Goal: Task Accomplishment & Management: Manage account settings

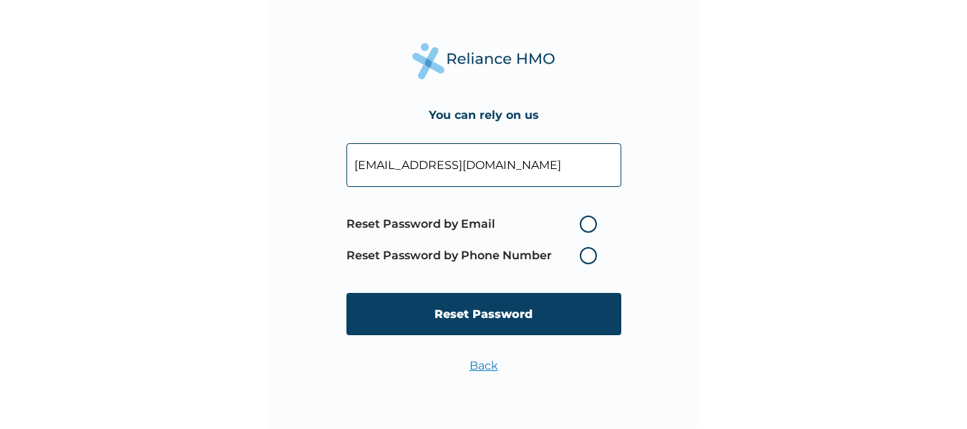
type input "[EMAIL_ADDRESS][DOMAIN_NAME]"
click at [587, 225] on label "Reset Password by Email" at bounding box center [475, 223] width 258 height 17
click at [583, 225] on input "Reset Password by Email" at bounding box center [571, 224] width 23 height 23
radio input "true"
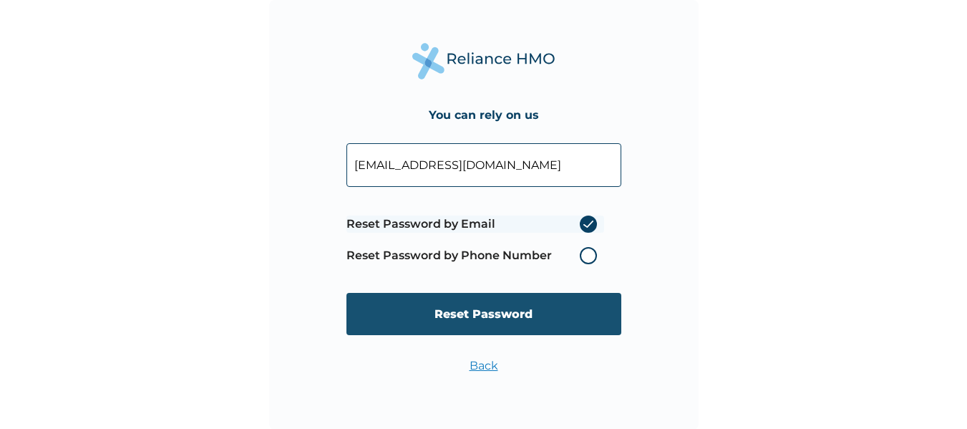
click at [464, 309] on input "Reset Password" at bounding box center [483, 314] width 275 height 42
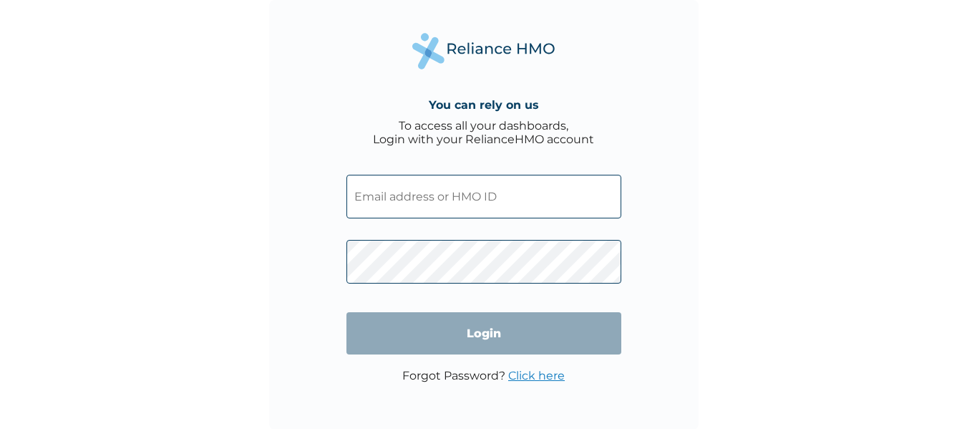
type input "[EMAIL_ADDRESS][DOMAIN_NAME]"
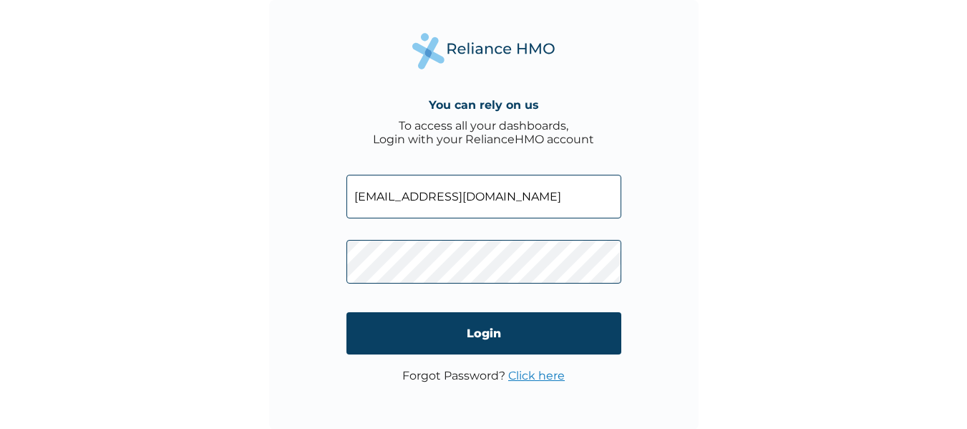
click at [530, 378] on link "Click here" at bounding box center [536, 376] width 57 height 14
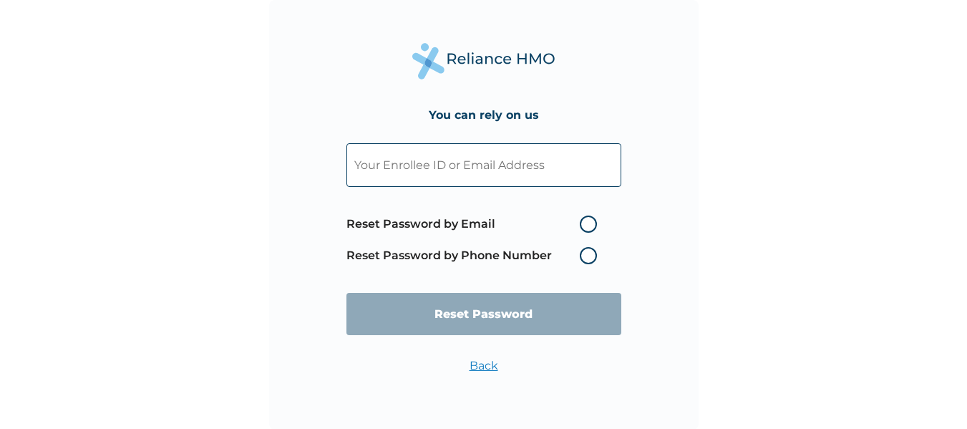
click at [433, 162] on input "text" at bounding box center [483, 165] width 275 height 44
paste input "[EMAIL_ADDRESS][DOMAIN_NAME]"
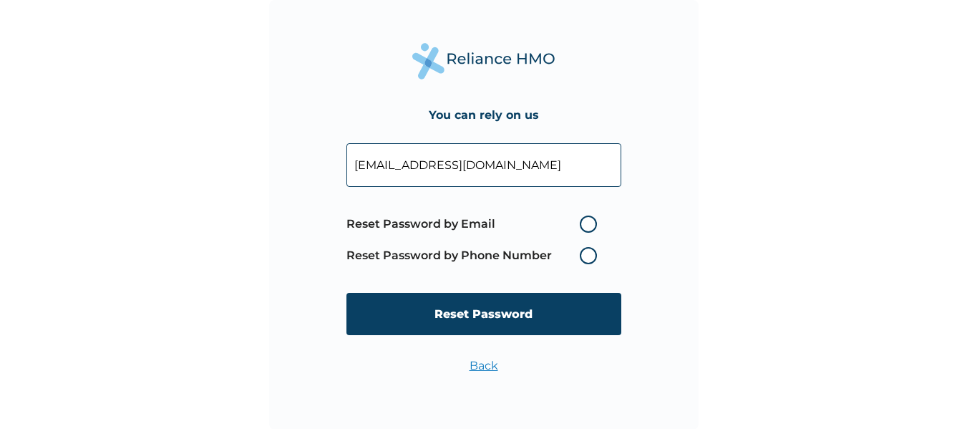
type input "[EMAIL_ADDRESS][DOMAIN_NAME]"
click at [585, 224] on label "Reset Password by Email" at bounding box center [475, 223] width 258 height 17
click at [583, 224] on input "Reset Password by Email" at bounding box center [571, 224] width 23 height 23
radio input "true"
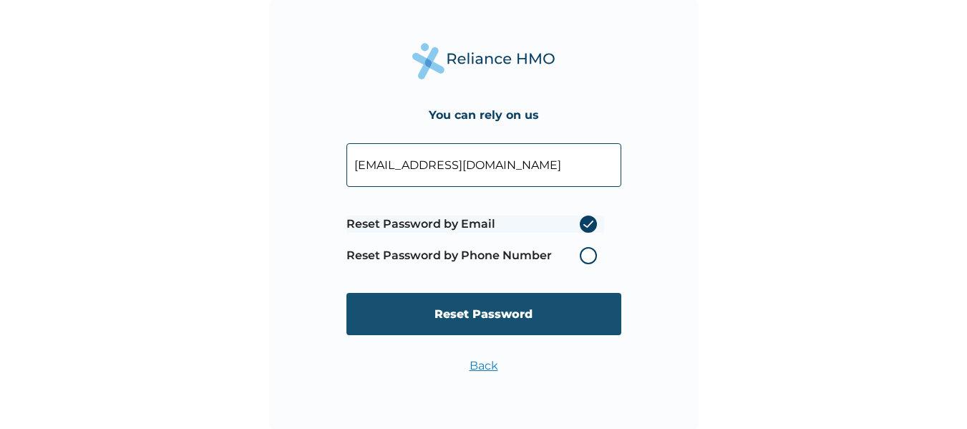
click at [477, 315] on input "Reset Password" at bounding box center [483, 314] width 275 height 42
